Goal: Browse casually

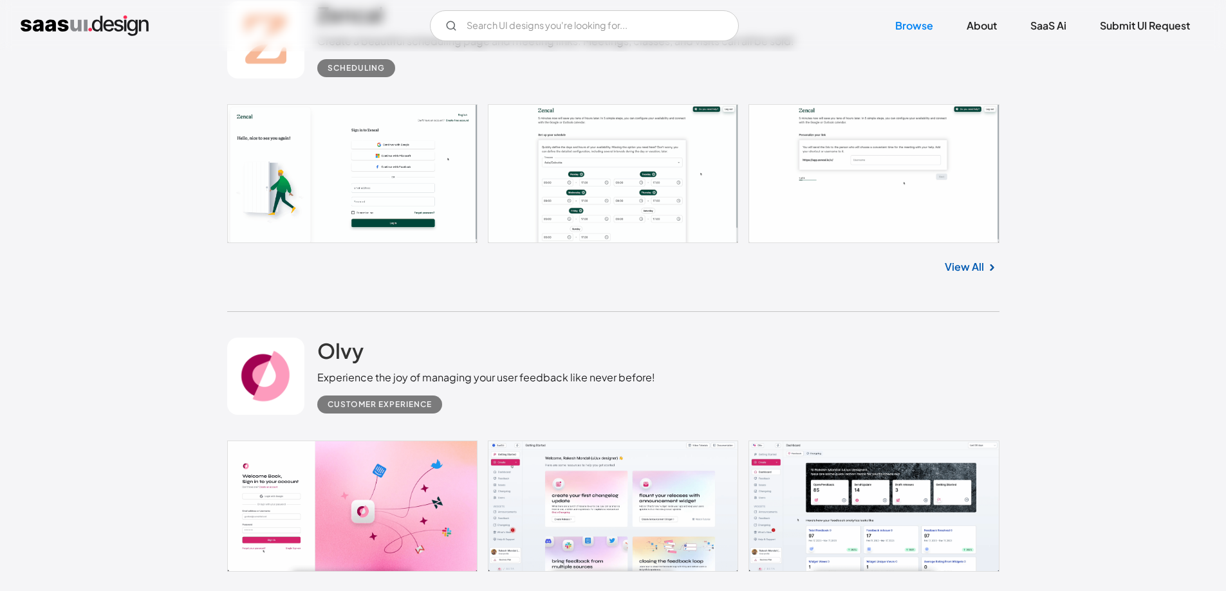
scroll to position [1673, 0]
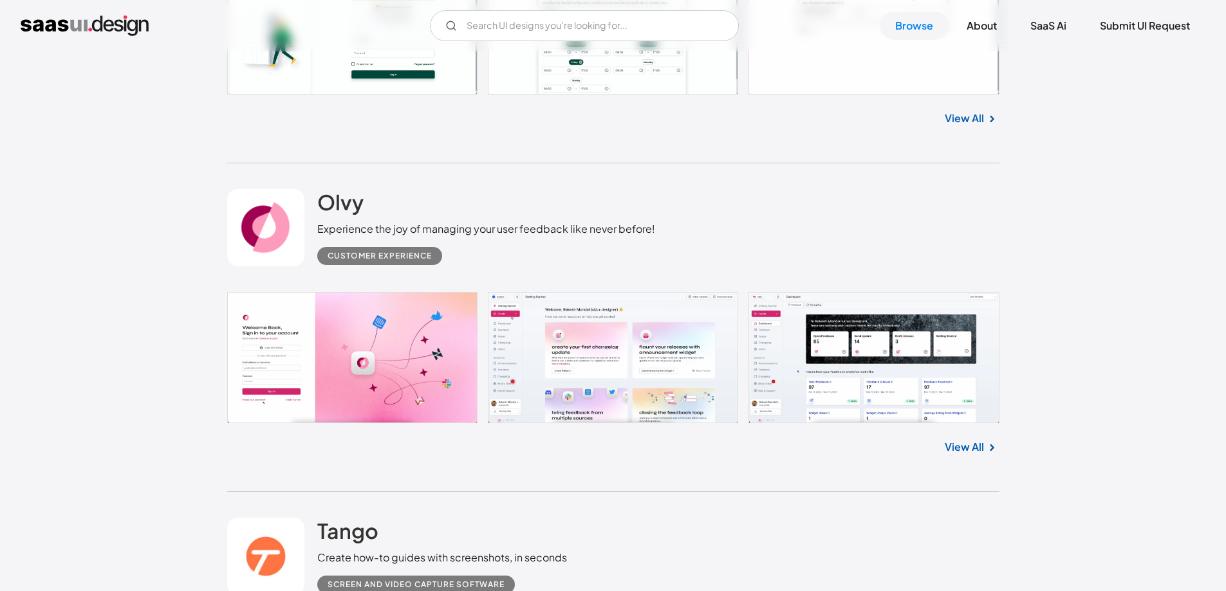
click at [954, 447] on link "View All" at bounding box center [964, 446] width 39 height 15
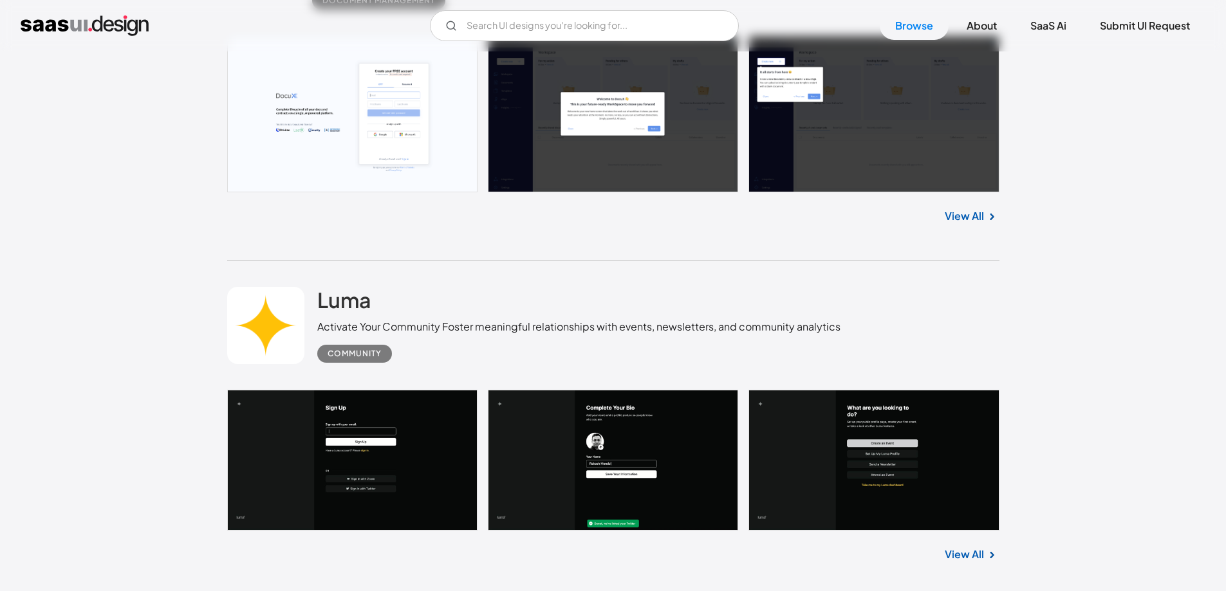
scroll to position [0, 0]
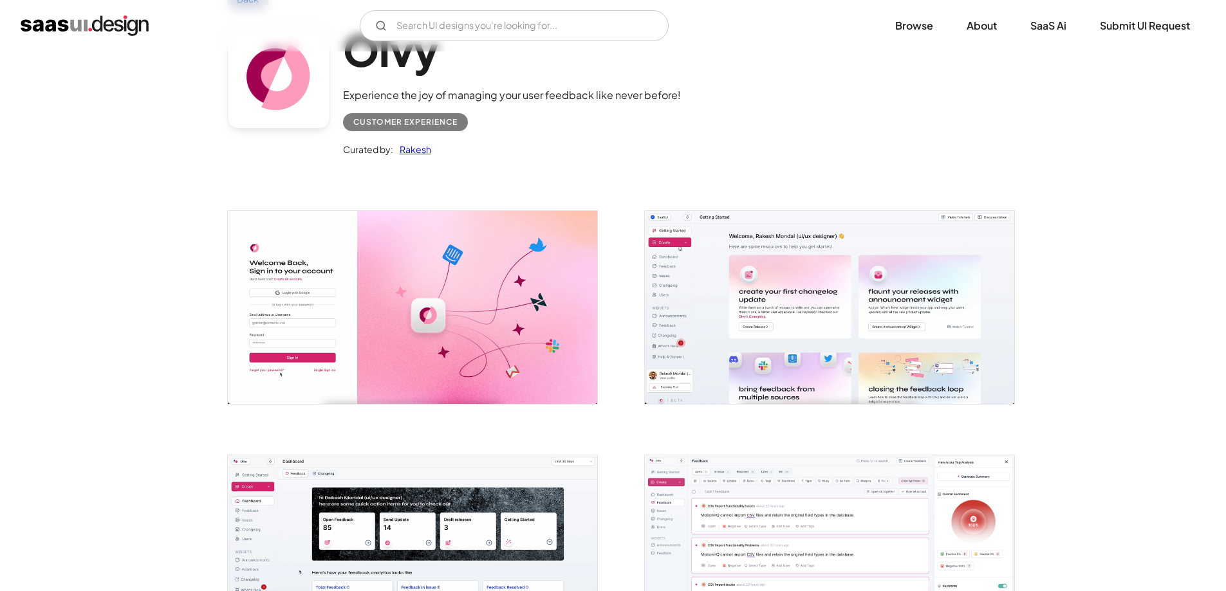
scroll to position [322, 0]
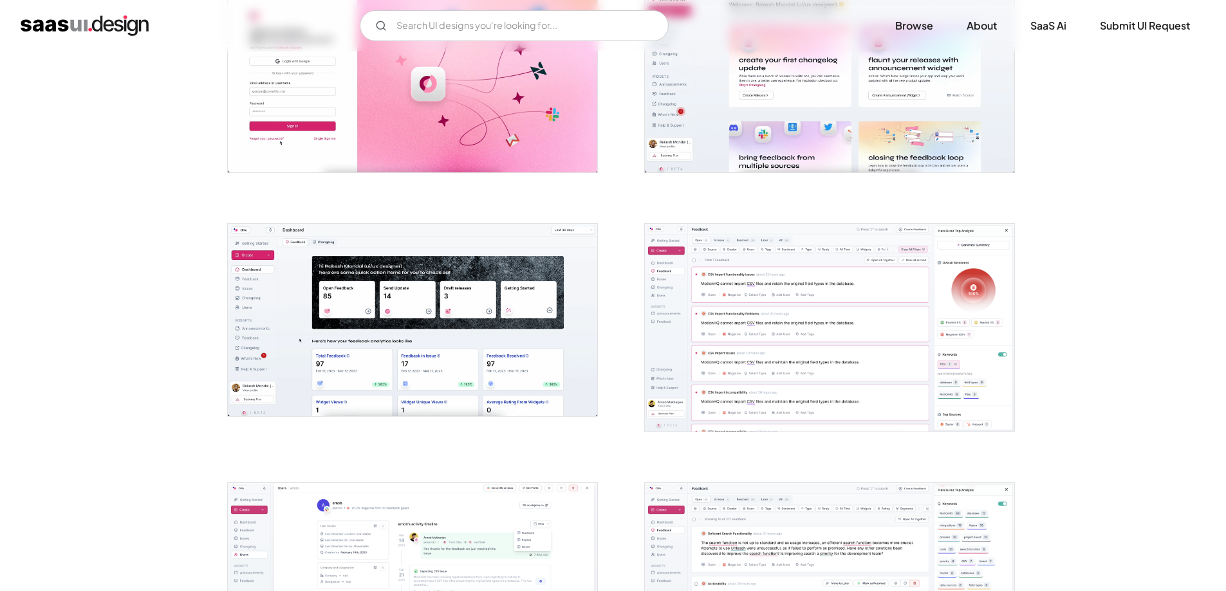
click at [699, 335] on img "open lightbox" at bounding box center [829, 328] width 369 height 208
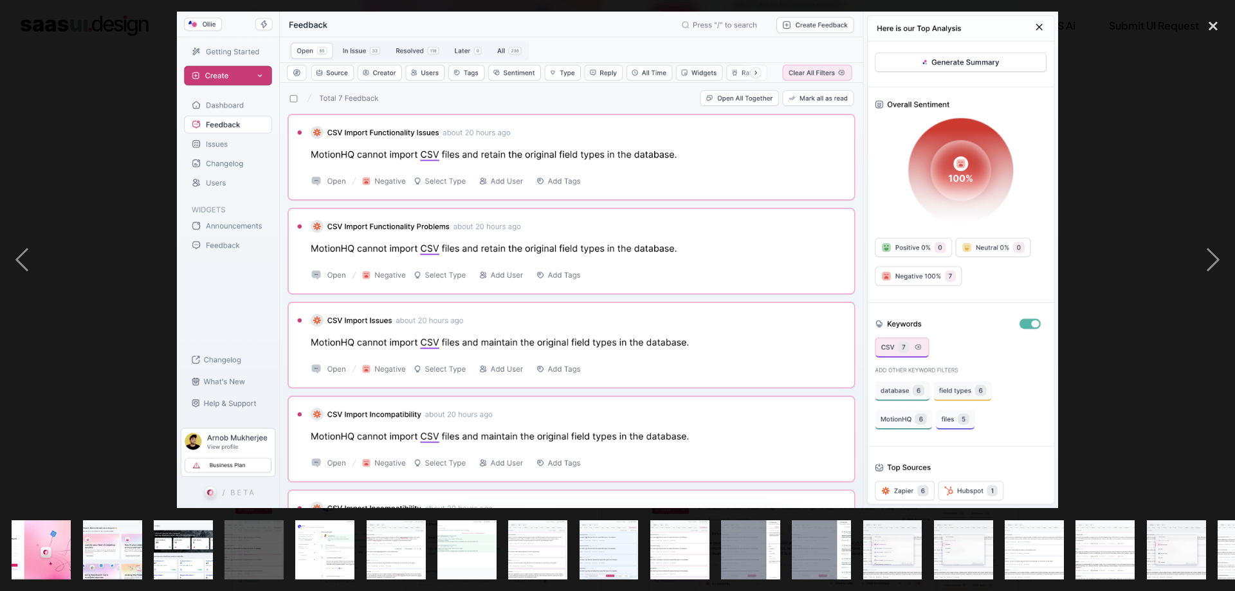
click at [1127, 352] on div at bounding box center [617, 260] width 1235 height 497
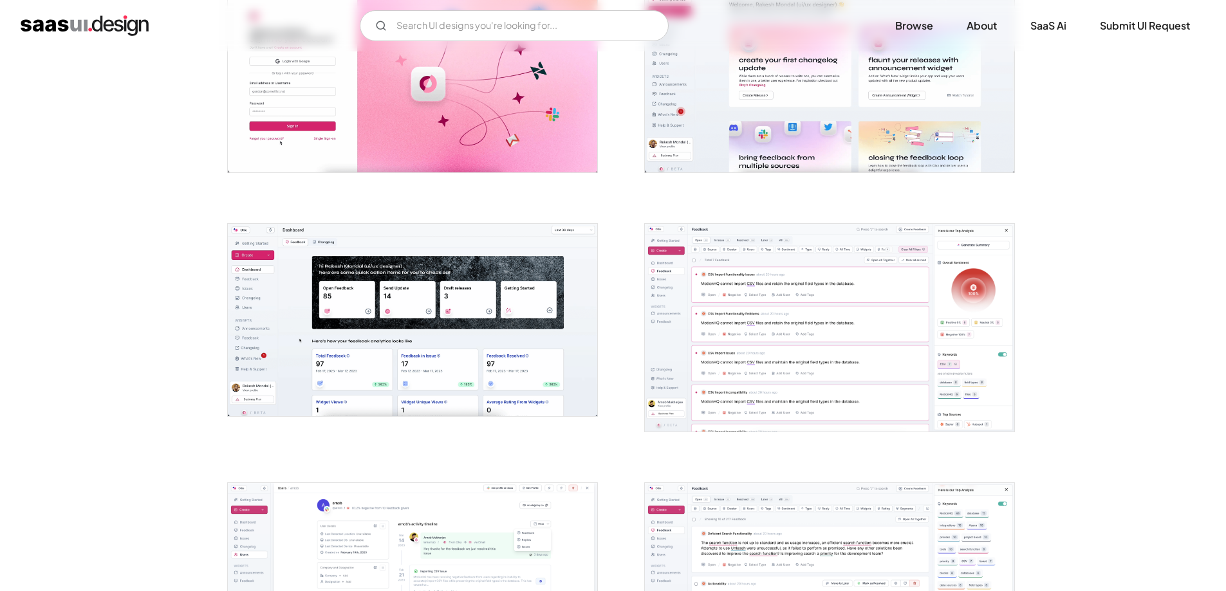
click at [540, 324] on img "open lightbox" at bounding box center [412, 320] width 369 height 192
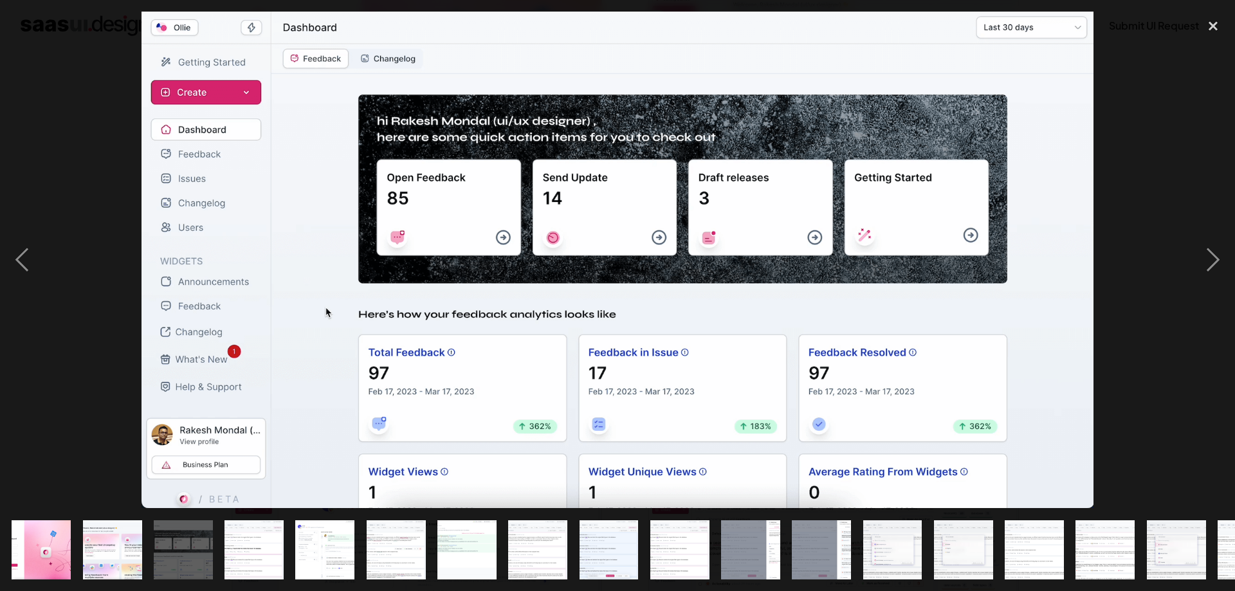
click at [1129, 341] on div at bounding box center [617, 260] width 1235 height 497
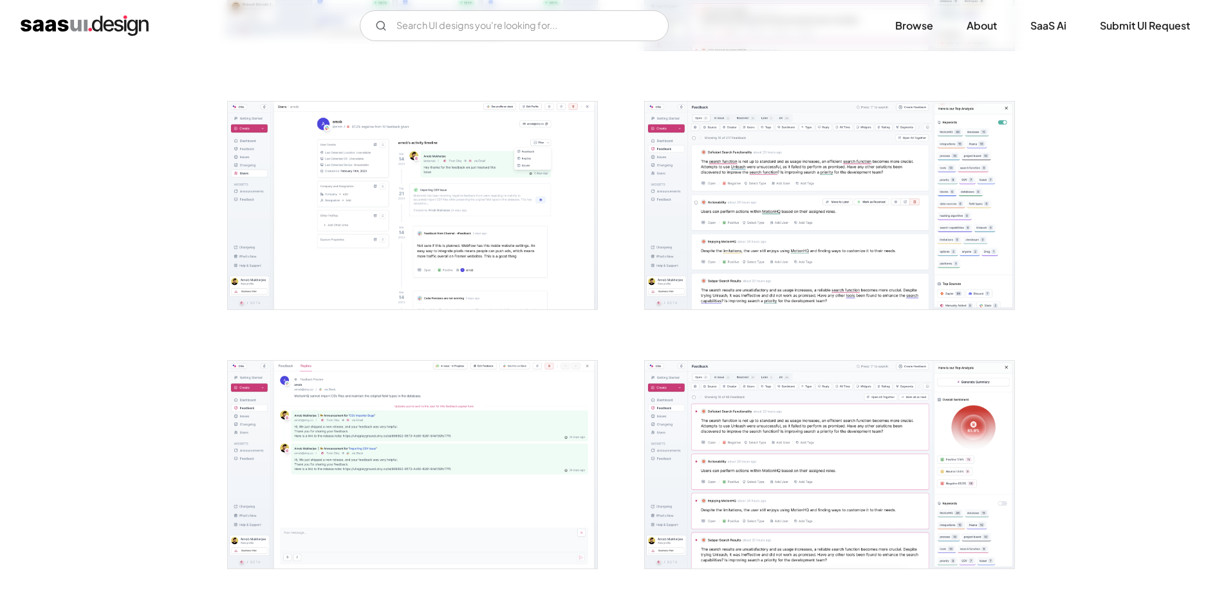
scroll to position [708, 0]
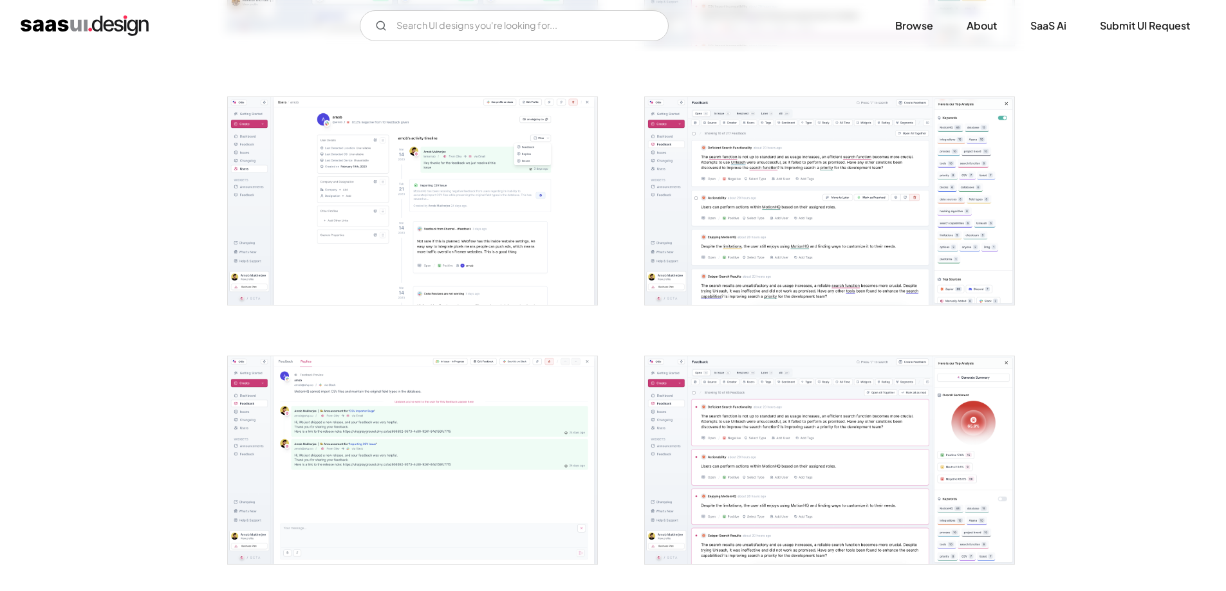
click at [489, 158] on img "open lightbox" at bounding box center [412, 201] width 369 height 208
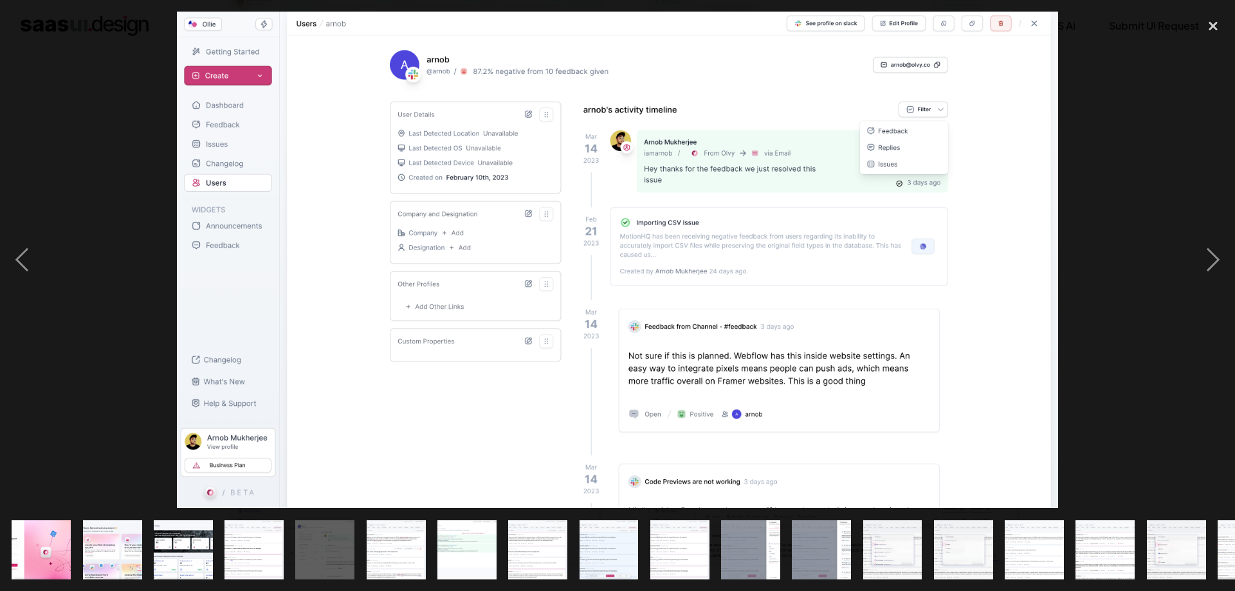
click at [1124, 380] on div at bounding box center [617, 260] width 1235 height 497
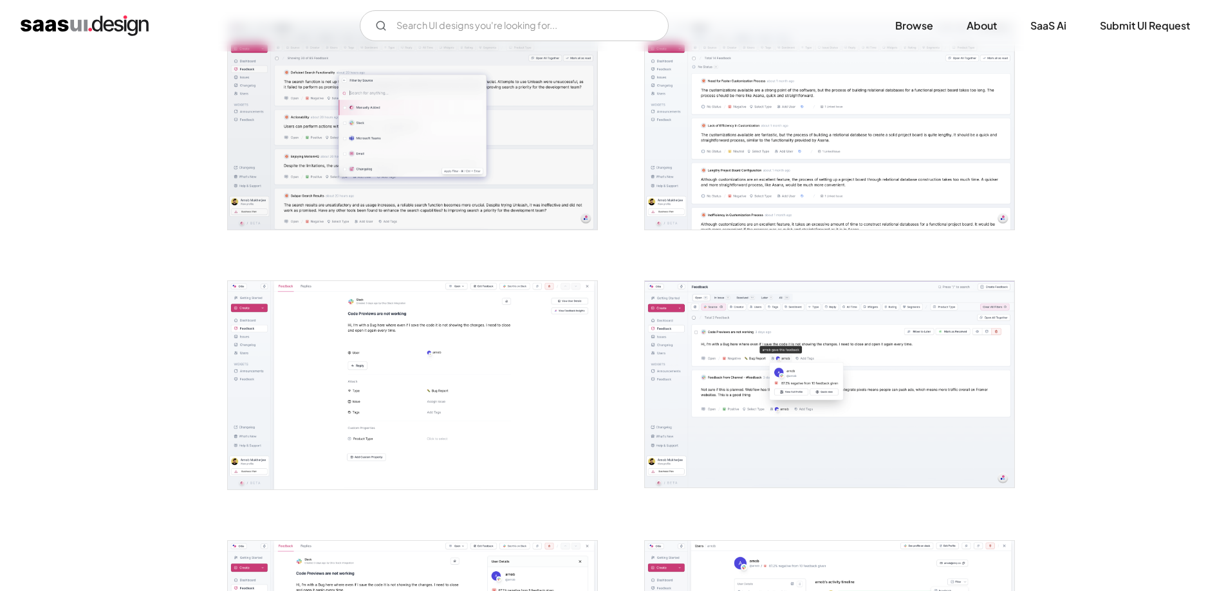
scroll to position [2574, 0]
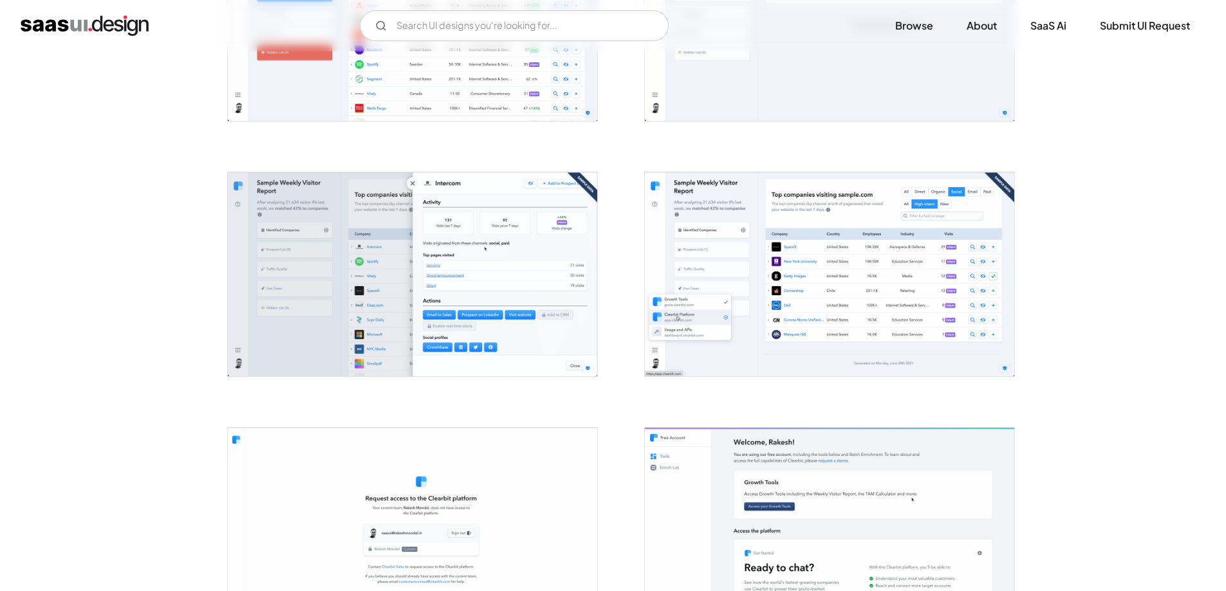
scroll to position [1030, 0]
